Goal: Information Seeking & Learning: Learn about a topic

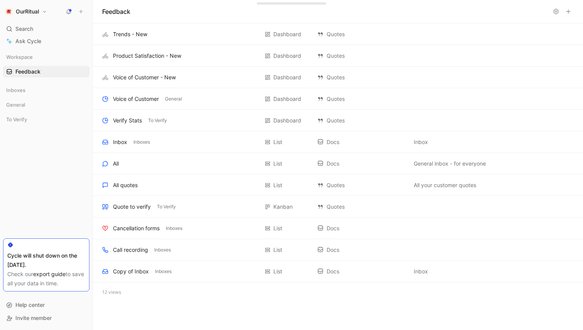
click at [47, 7] on button "OurRitual" at bounding box center [26, 11] width 46 height 11
click at [45, 195] on div at bounding box center [291, 165] width 583 height 330
click at [38, 66] on link "Feedback G then F" at bounding box center [46, 72] width 86 height 12
click at [30, 28] on span "Search" at bounding box center [24, 28] width 18 height 9
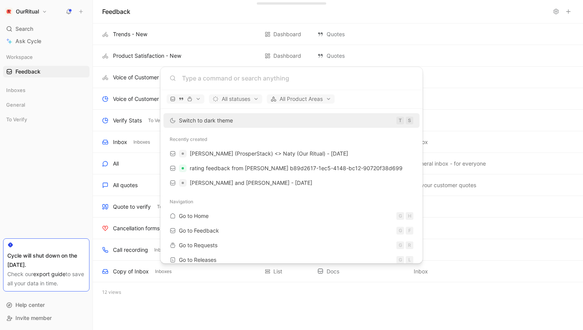
click at [30, 127] on body "OurRitual Search ⌘ K Ask Cycle Workspace Feedback G then F Inboxes General To V…" at bounding box center [291, 165] width 583 height 330
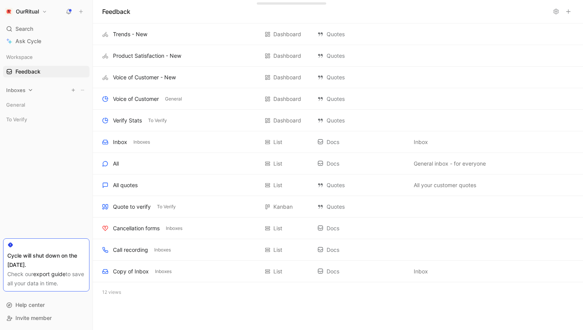
click at [27, 89] on div "Inboxes" at bounding box center [46, 90] width 86 height 12
click at [30, 103] on span "Copy of Inbox" at bounding box center [33, 105] width 36 height 8
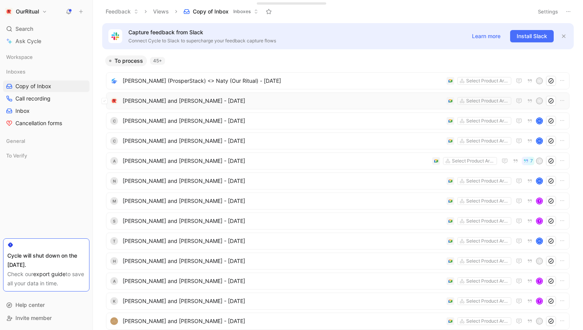
click at [257, 104] on span "[PERSON_NAME] and [PERSON_NAME] - [DATE]" at bounding box center [283, 100] width 321 height 9
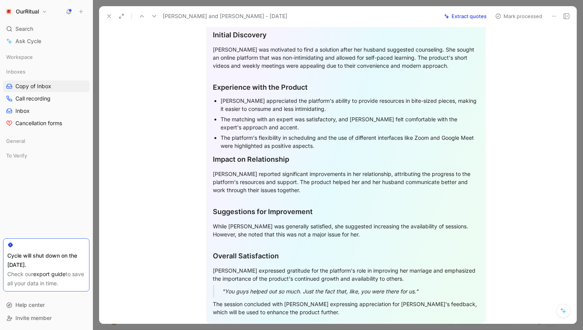
scroll to position [382, 0]
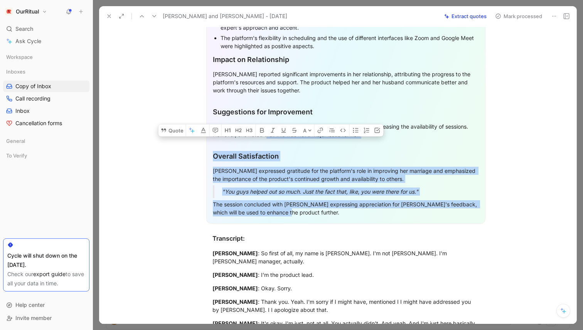
drag, startPoint x: 295, startPoint y: 205, endPoint x: 256, endPoint y: 128, distance: 86.0
click at [256, 128] on div "Overall Summary [PERSON_NAME] and [PERSON_NAME] engaged in a feedback session t…" at bounding box center [345, 41] width 279 height 366
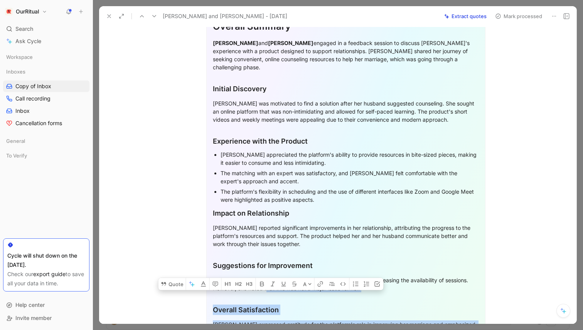
scroll to position [151, 0]
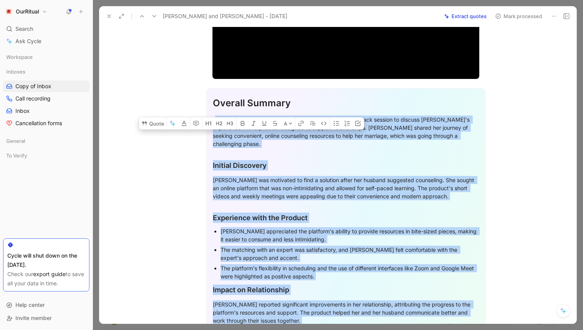
click at [216, 121] on strong "[PERSON_NAME]" at bounding box center [235, 119] width 45 height 7
click at [196, 168] on section "Overall Summary [PERSON_NAME] and [PERSON_NAME] engaged in a feedback session t…" at bounding box center [345, 271] width 461 height 378
